Goal: Transaction & Acquisition: Purchase product/service

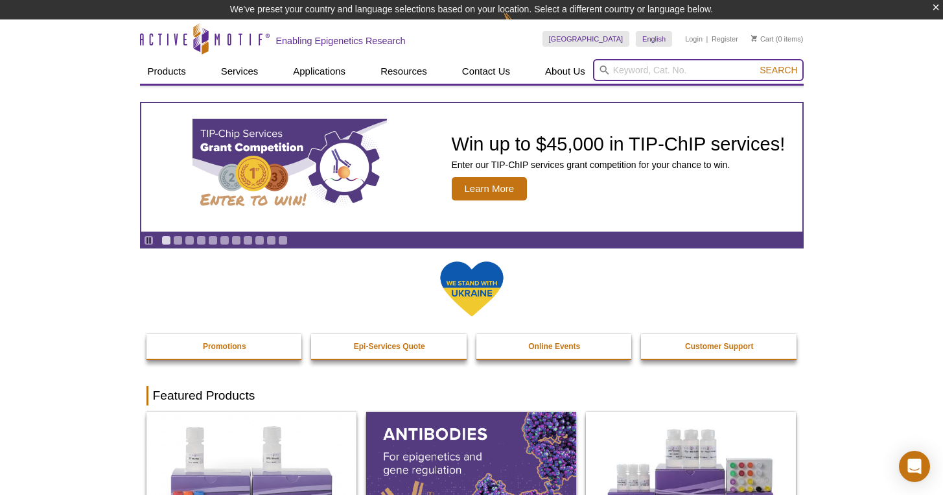
click at [613, 70] on input "search" at bounding box center [698, 70] width 211 height 22
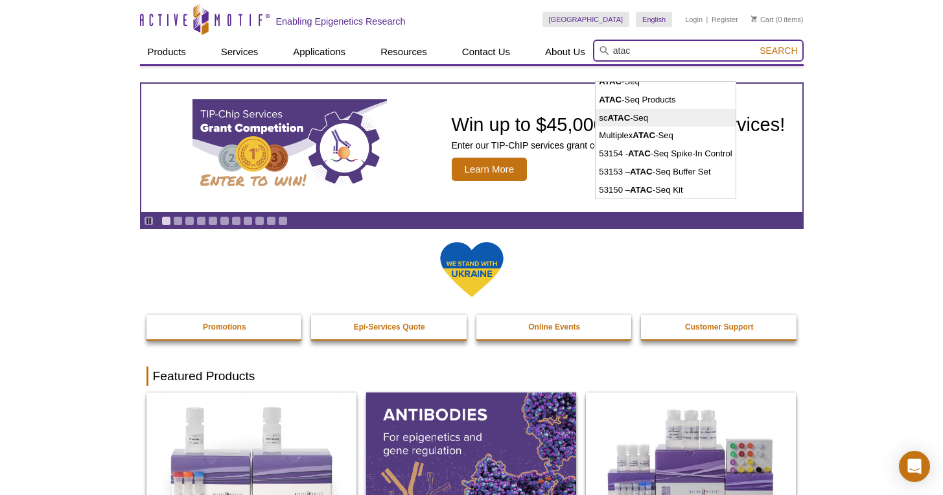
scroll to position [64, 0]
type input "atac"
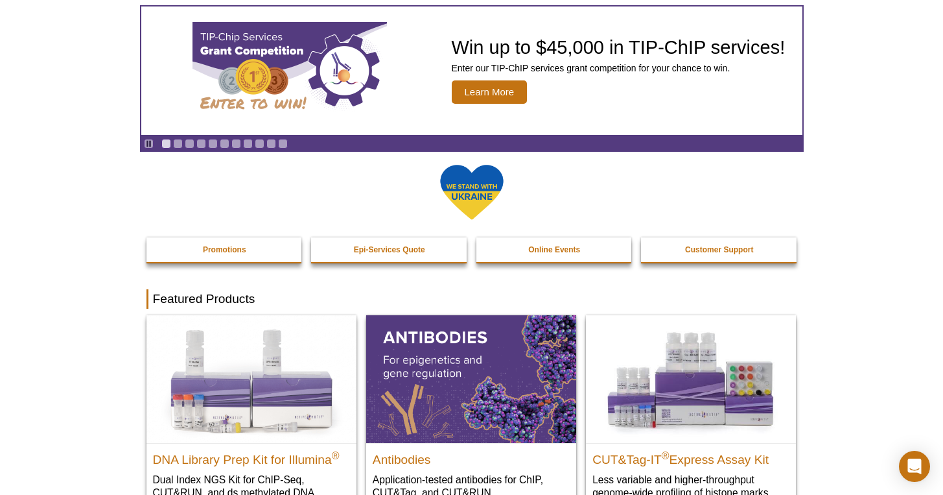
scroll to position [231, 0]
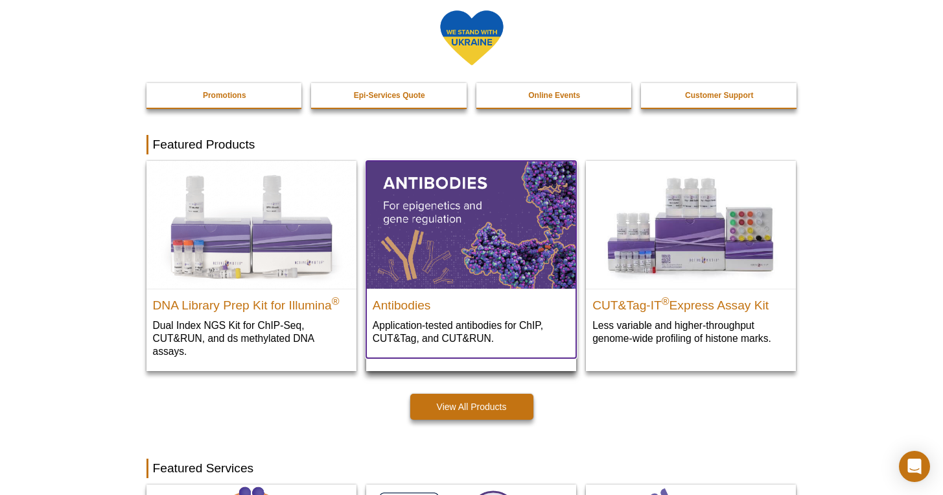
click at [538, 260] on img at bounding box center [471, 224] width 210 height 127
click at [538, 261] on img at bounding box center [471, 224] width 210 height 127
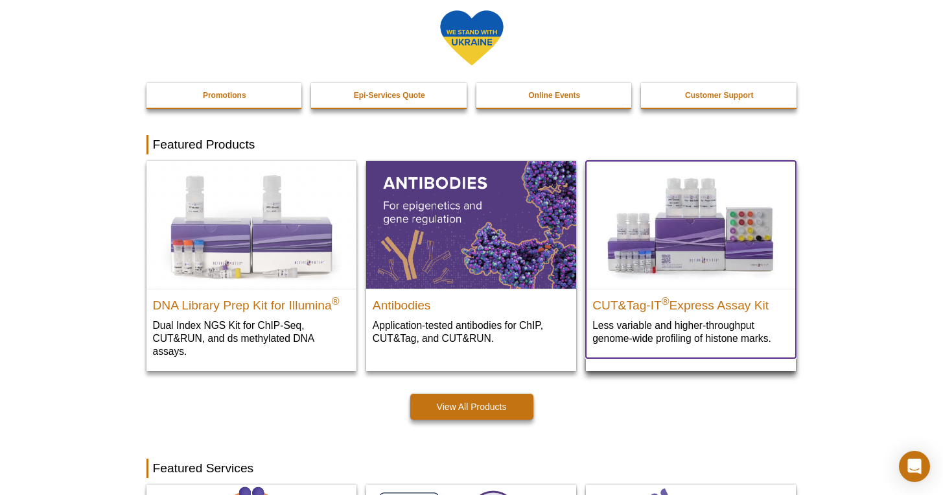
click at [638, 246] on img at bounding box center [691, 224] width 210 height 127
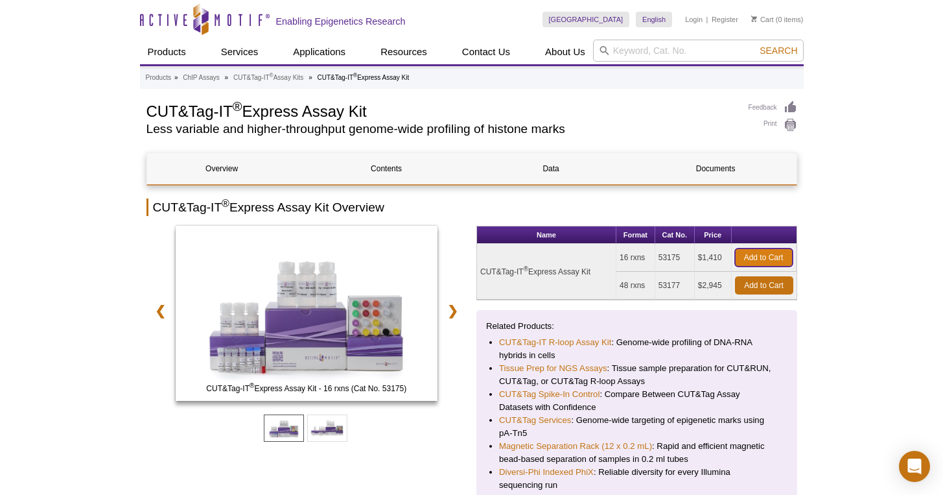
click at [767, 266] on link "Add to Cart" at bounding box center [764, 257] width 58 height 18
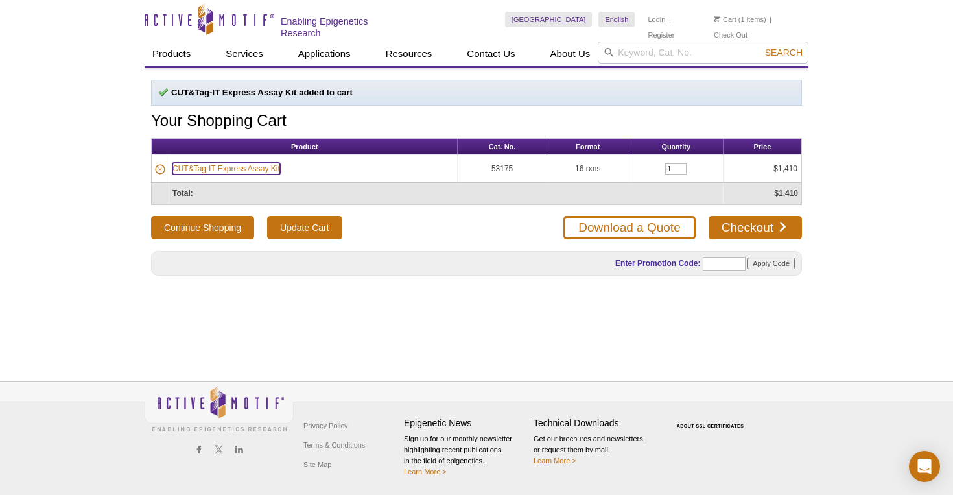
click at [243, 166] on link "CUT&Tag-IT Express Assay Kit" at bounding box center [226, 169] width 108 height 12
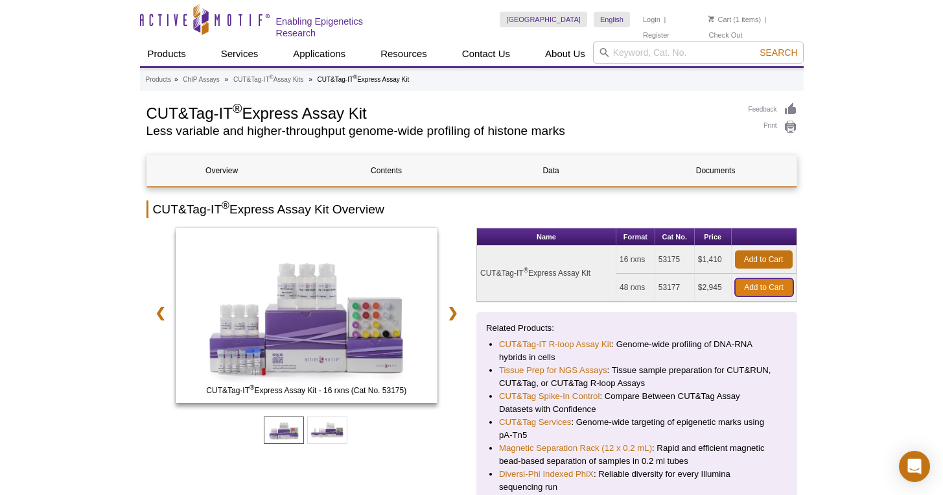
click at [768, 287] on link "Add to Cart" at bounding box center [764, 287] width 58 height 18
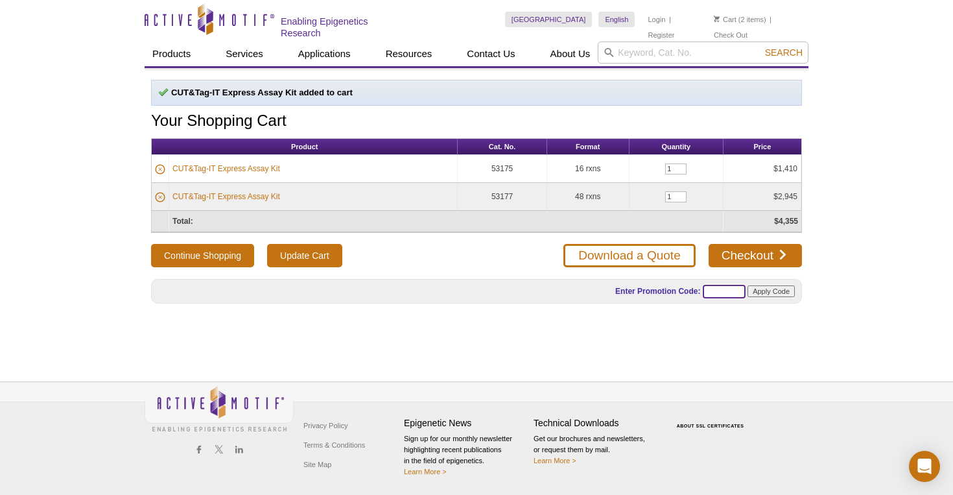
click at [718, 285] on input "text" at bounding box center [724, 292] width 43 height 14
paste input "AMCTE25"
type input "AMCTE25"
click at [770, 285] on input "Apply Code" at bounding box center [771, 291] width 47 height 12
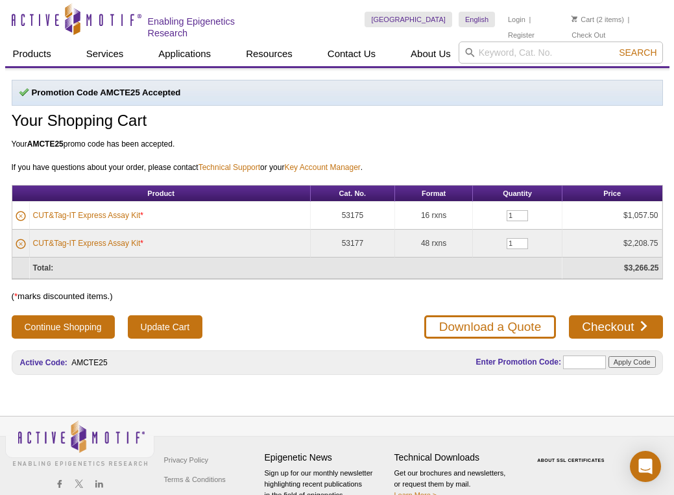
select select "[GEOGRAPHIC_DATA]"
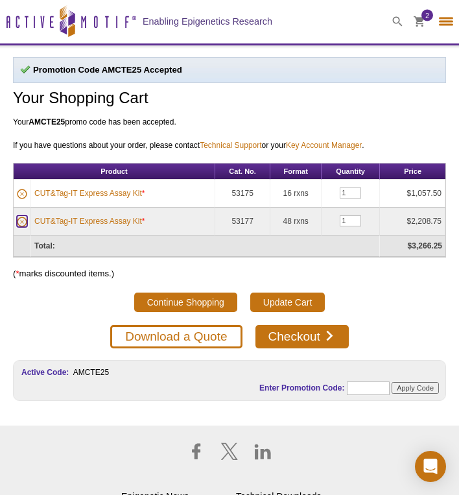
click at [18, 224] on icon at bounding box center [22, 222] width 10 height 10
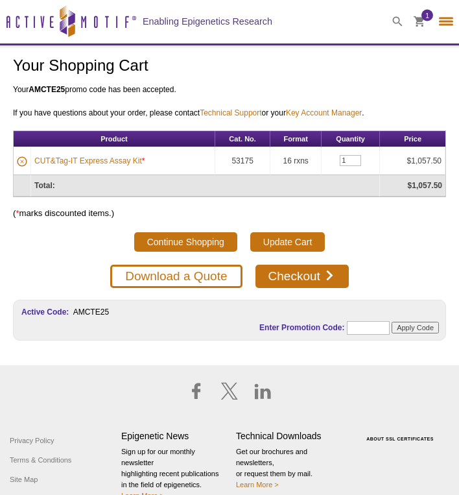
select select "[GEOGRAPHIC_DATA]"
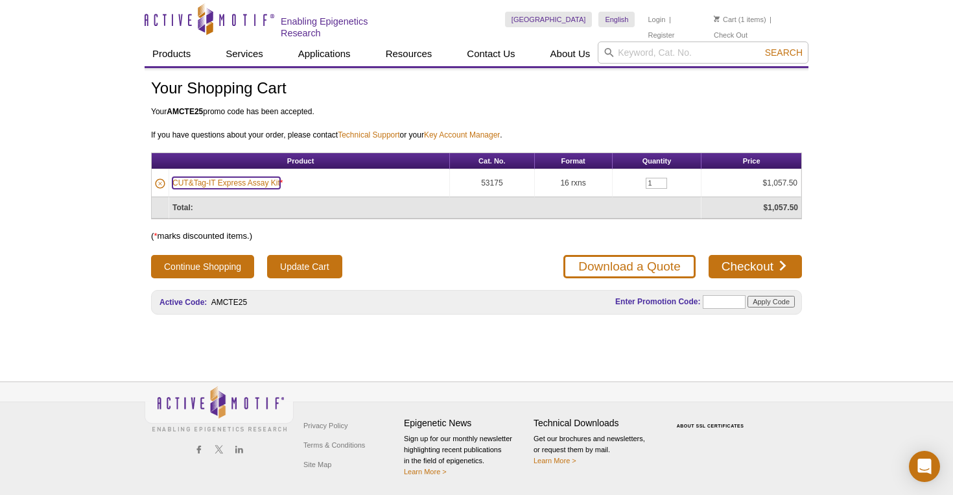
click at [244, 180] on link "CUT&Tag-IT Express Assay Kit" at bounding box center [226, 183] width 108 height 12
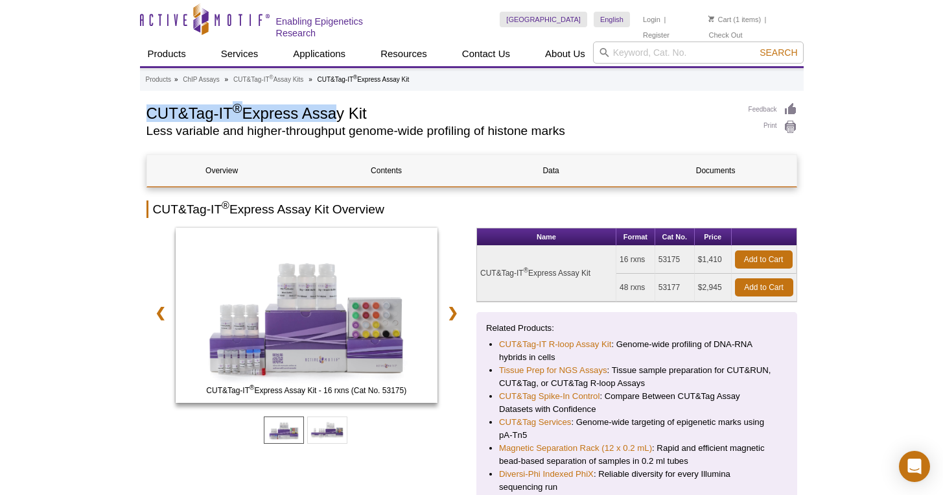
drag, startPoint x: 144, startPoint y: 111, endPoint x: 331, endPoint y: 105, distance: 187.5
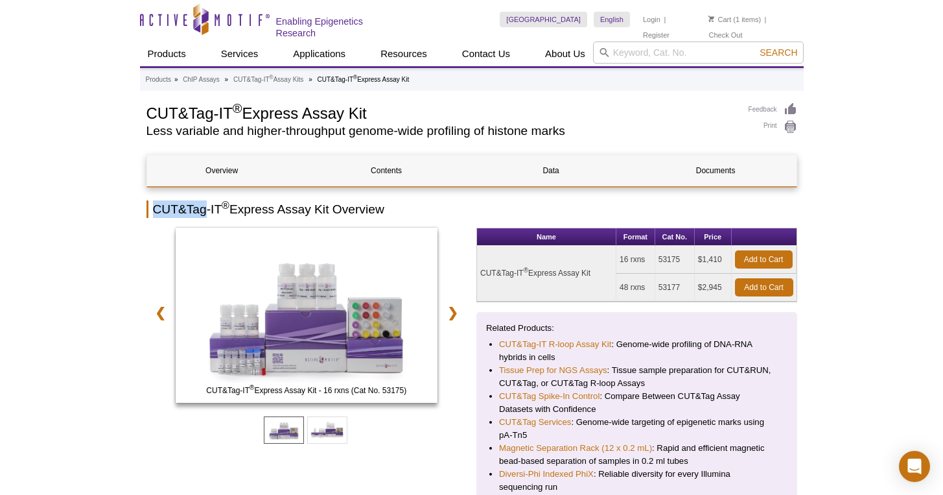
drag, startPoint x: 148, startPoint y: 204, endPoint x: 196, endPoint y: 207, distance: 47.4
click at [208, 200] on h2 "CUT&Tag-IT ® Express Assay Kit Overview" at bounding box center [472, 209] width 651 height 18
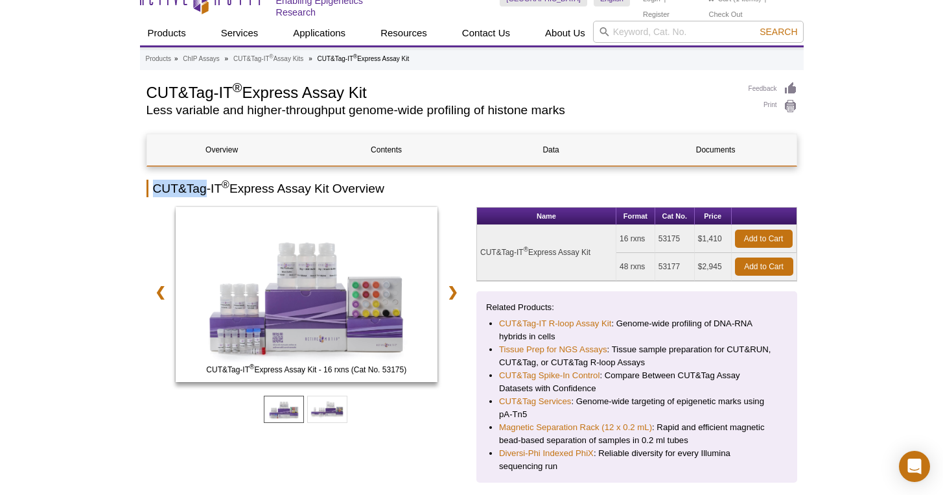
scroll to position [36, 0]
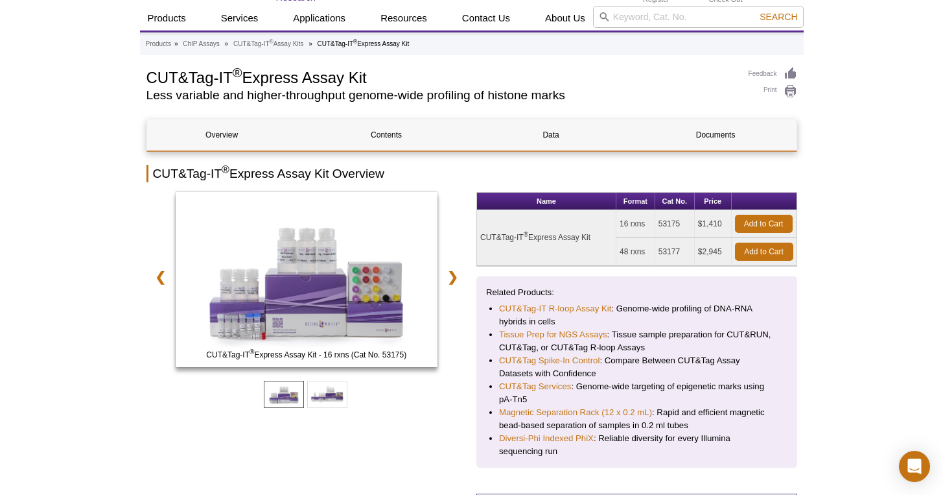
click at [210, 173] on h2 "CUT&Tag-IT ® Express Assay Kit Overview" at bounding box center [472, 174] width 651 height 18
drag, startPoint x: 154, startPoint y: 174, endPoint x: 322, endPoint y: 165, distance: 167.5
click at [319, 165] on h2 "CUT&Tag-IT ® Express Assay Kit Overview" at bounding box center [472, 174] width 651 height 18
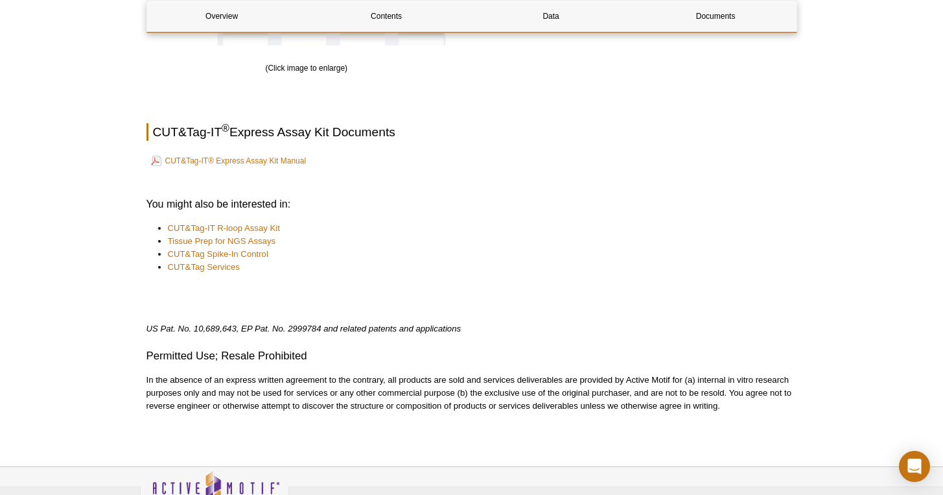
scroll to position [2117, 0]
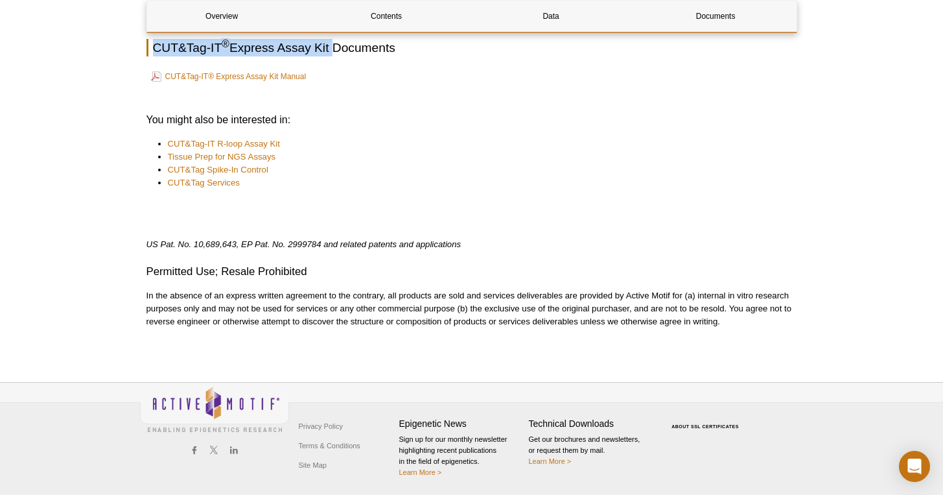
drag, startPoint x: 334, startPoint y: 46, endPoint x: 156, endPoint y: 40, distance: 177.8
click at [156, 40] on h2 "CUT&Tag-IT ® Express Assay Kit Documents" at bounding box center [472, 48] width 651 height 18
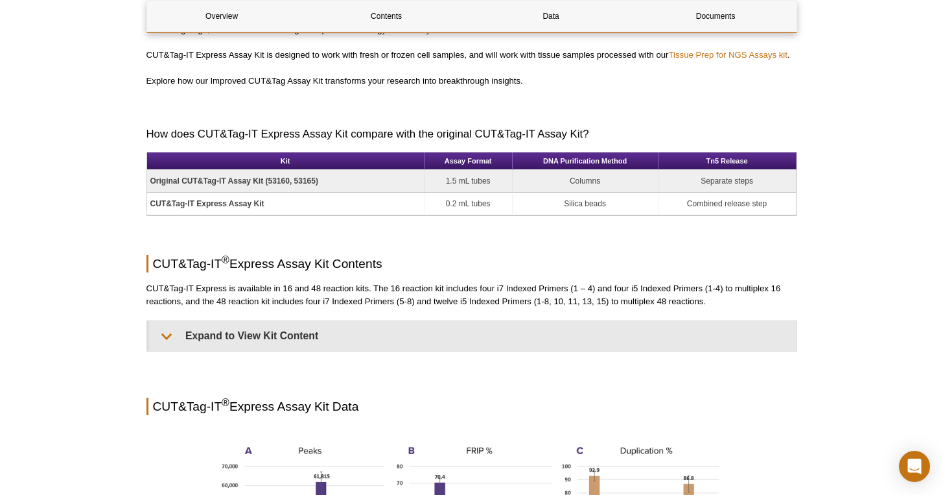
scroll to position [0, 0]
